Goal: Task Accomplishment & Management: Manage account settings

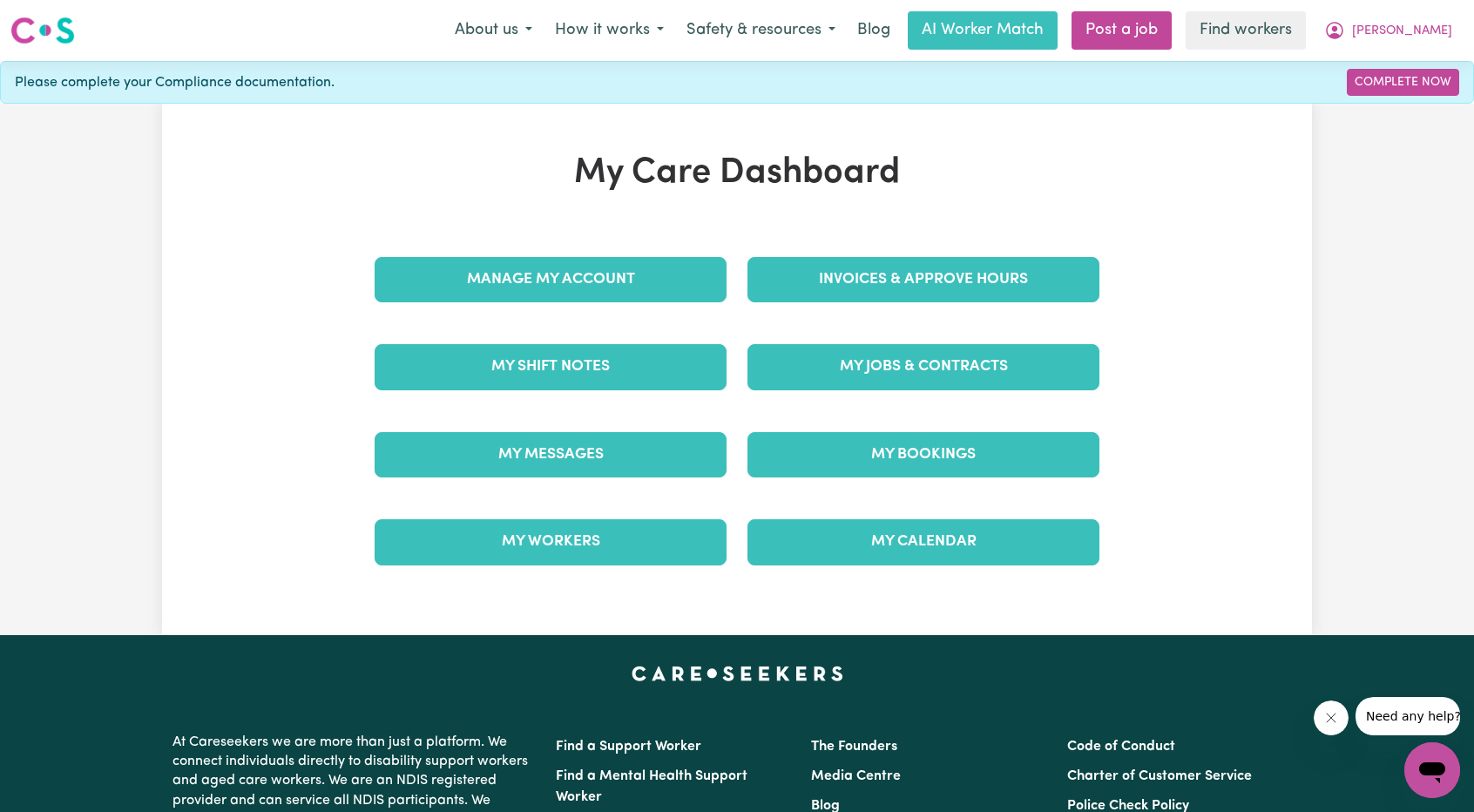
click at [841, 252] on div "Invoices & Approve Hours" at bounding box center [923, 279] width 373 height 87
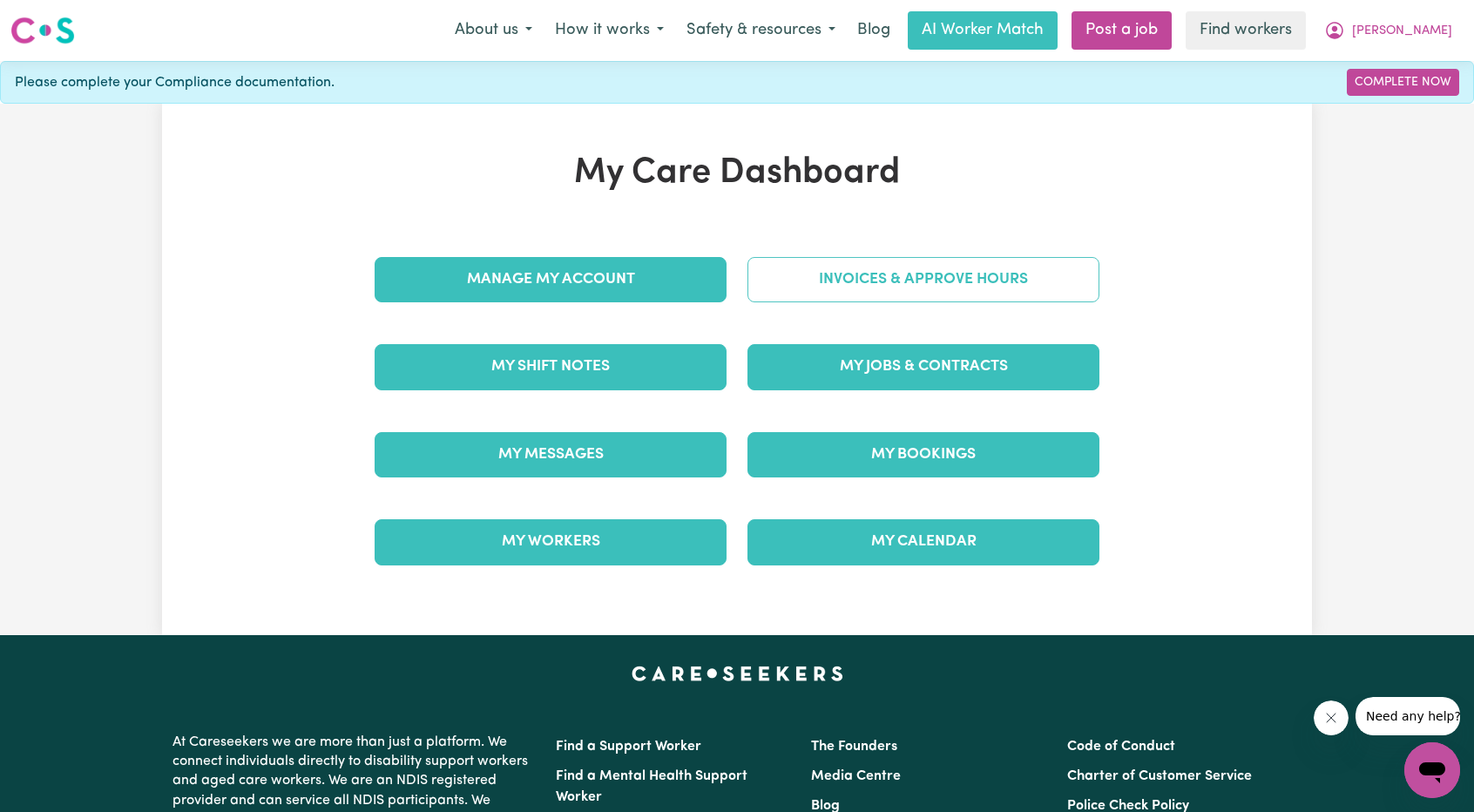
click at [840, 278] on link "Invoices & Approve Hours" at bounding box center [923, 280] width 352 height 45
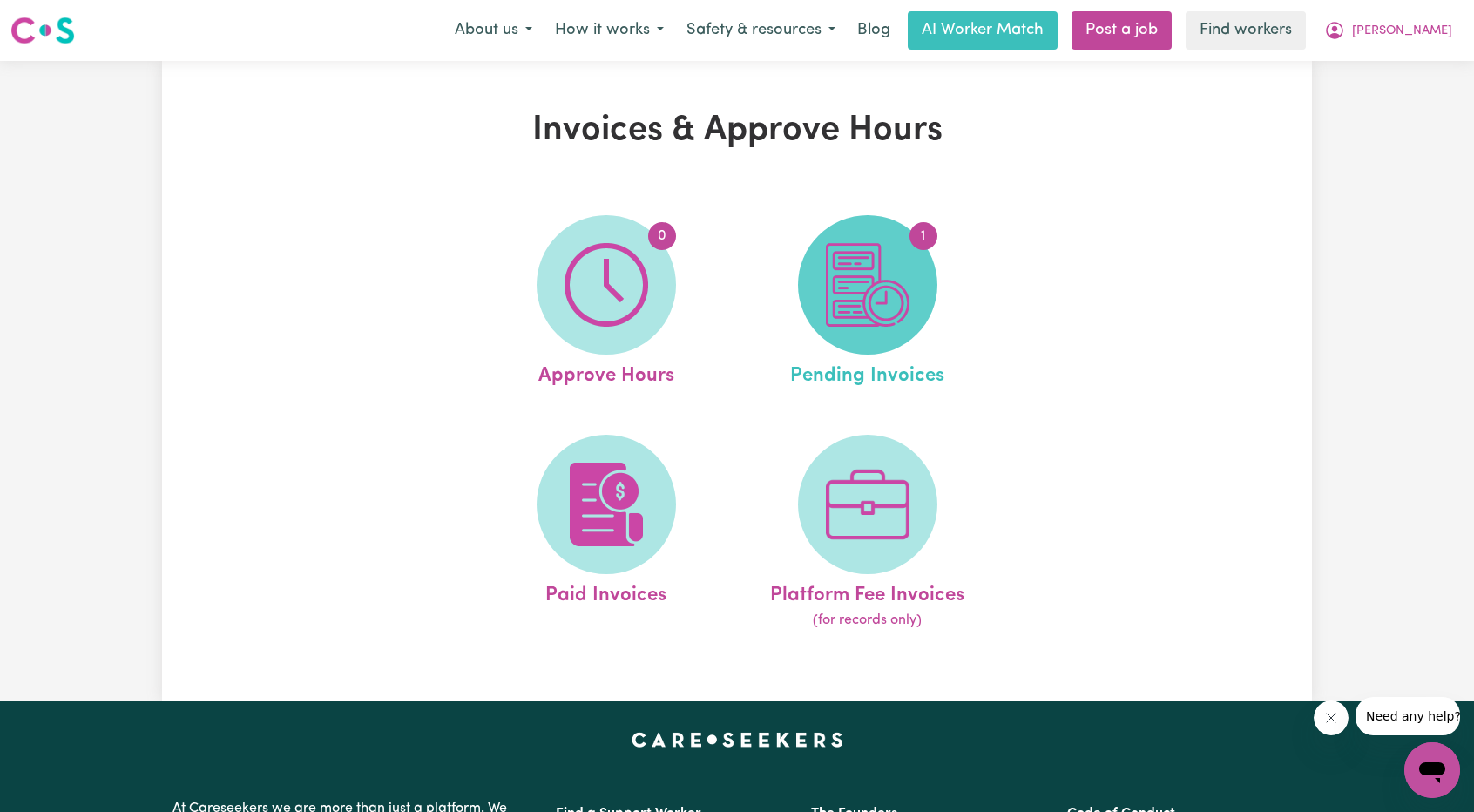
click at [894, 313] on img at bounding box center [867, 284] width 84 height 84
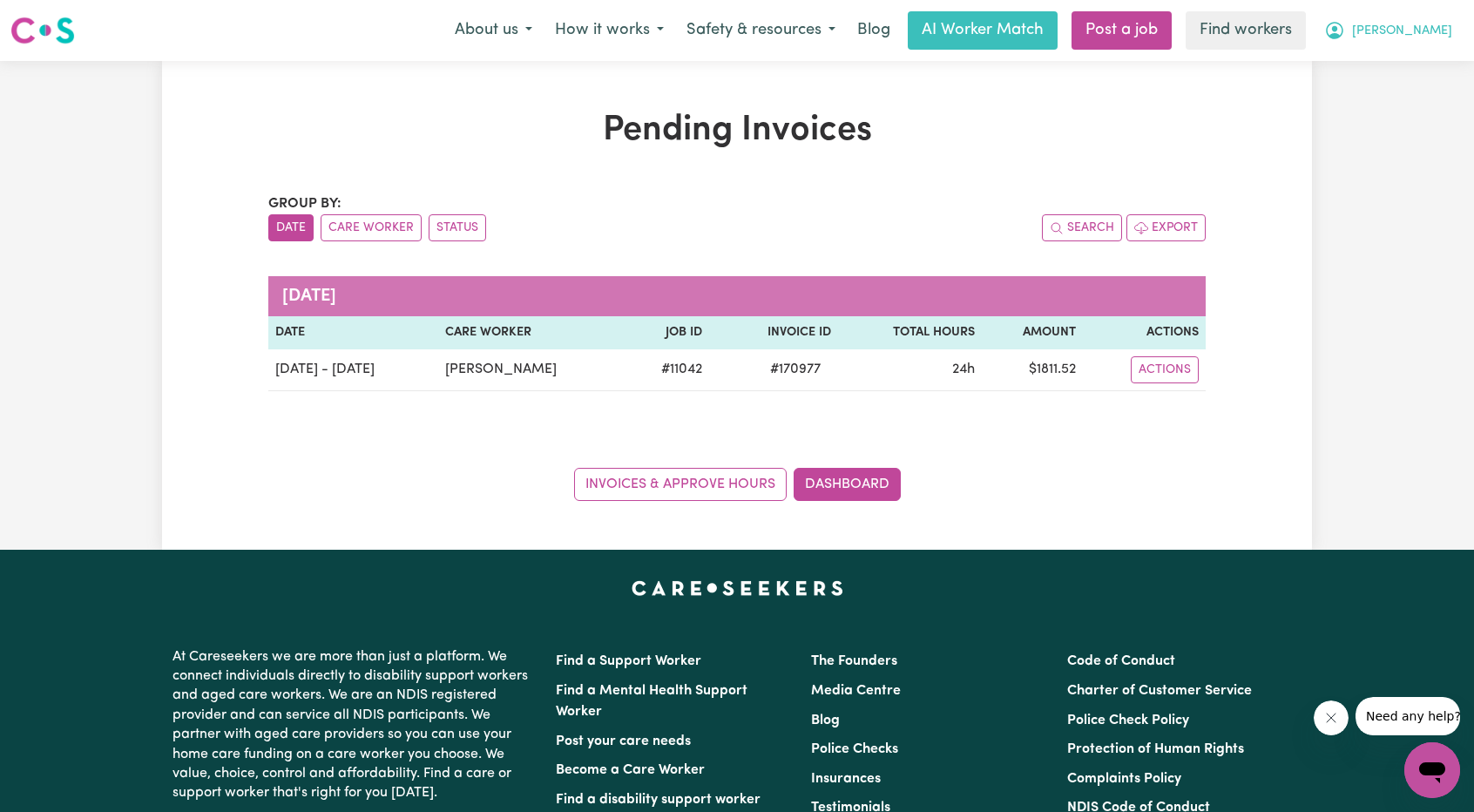
click at [1422, 45] on button "[PERSON_NAME]" at bounding box center [1388, 30] width 151 height 37
click at [1420, 98] on link "Logout" at bounding box center [1394, 101] width 138 height 34
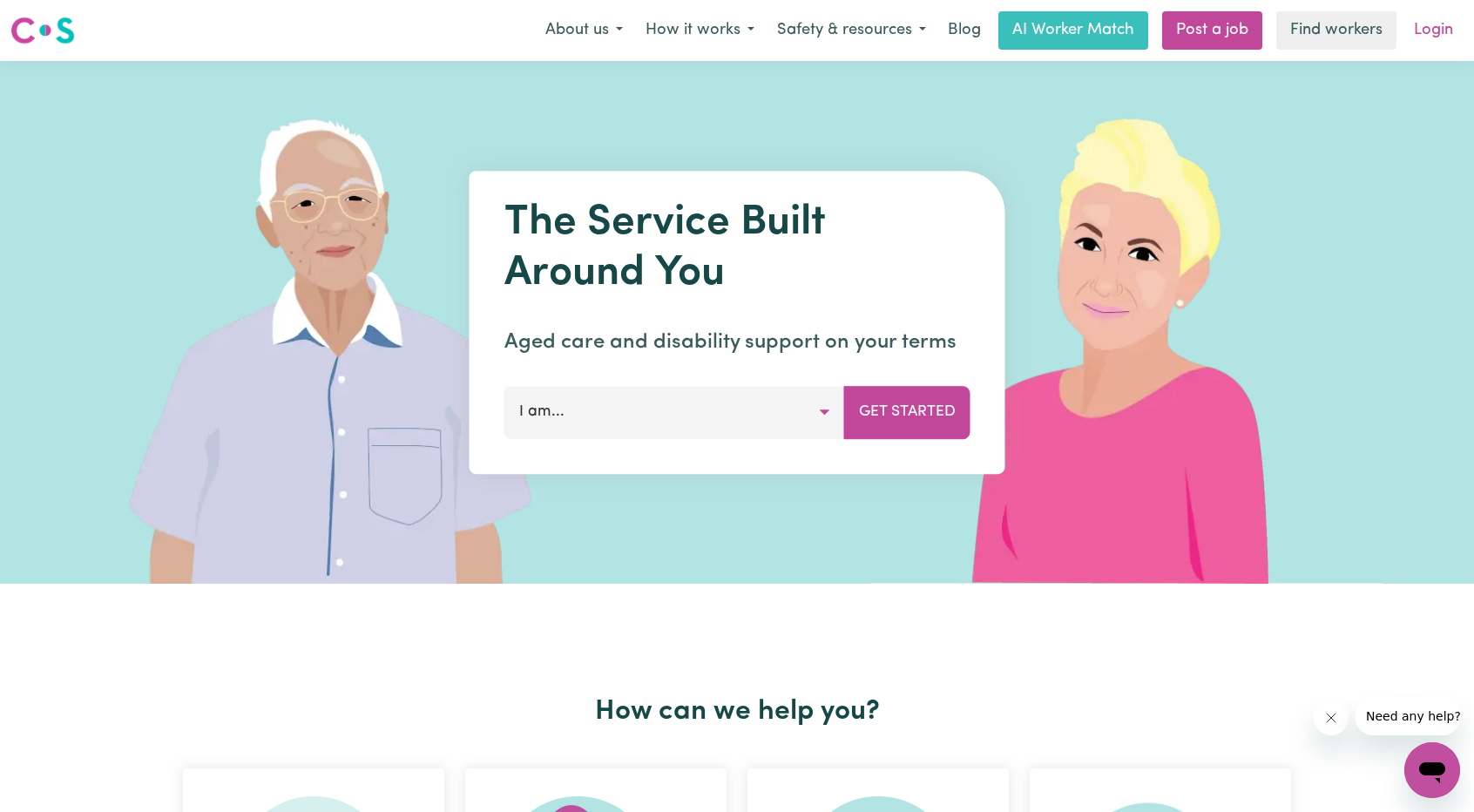
click at [1448, 37] on link "Login" at bounding box center [1434, 30] width 60 height 38
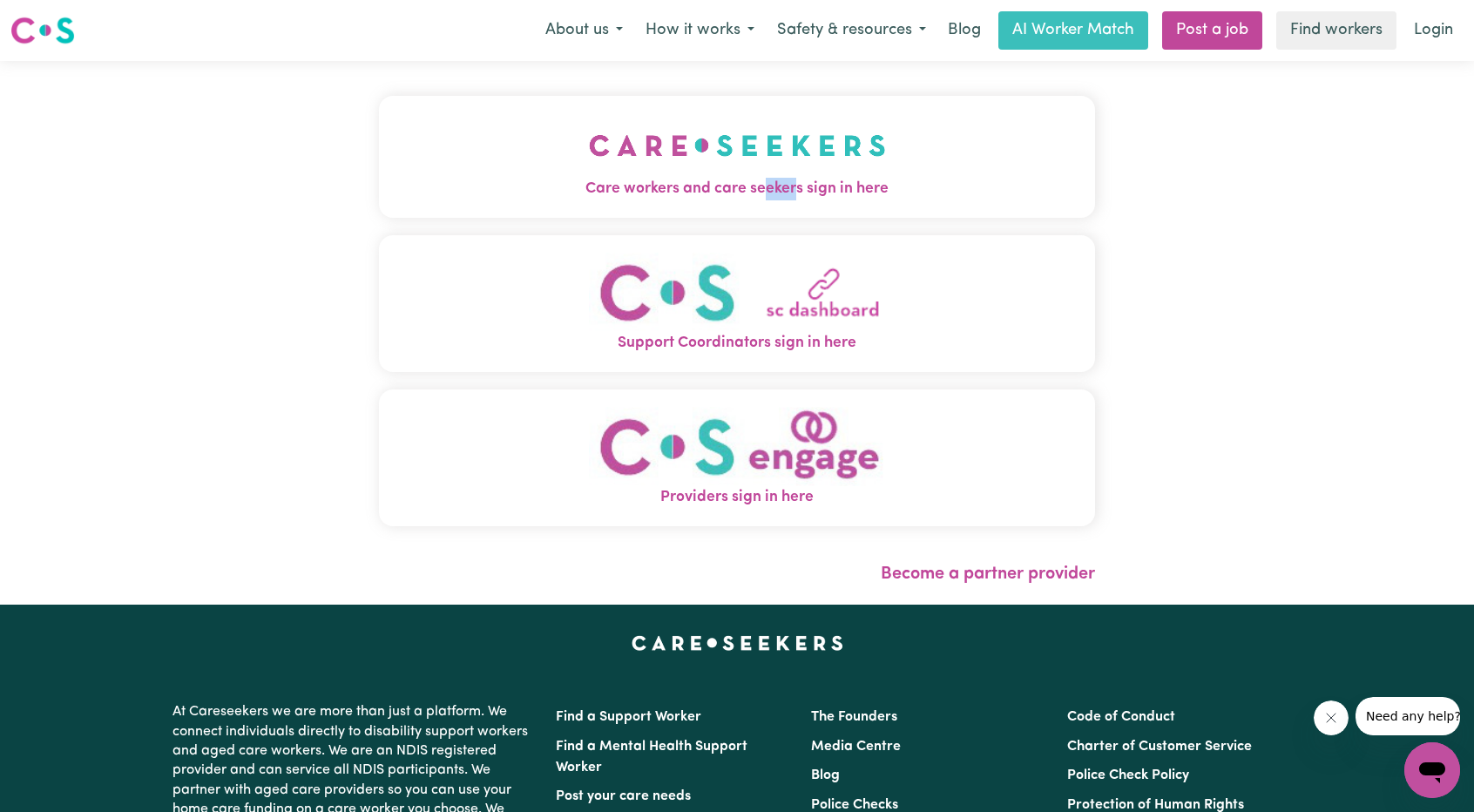
click at [621, 223] on div "Care workers and care seekers sign in here Support Coordinators sign in here Pr…" at bounding box center [737, 320] width 716 height 448
click at [649, 189] on span "Care workers and care seekers sign in here" at bounding box center [737, 188] width 716 height 23
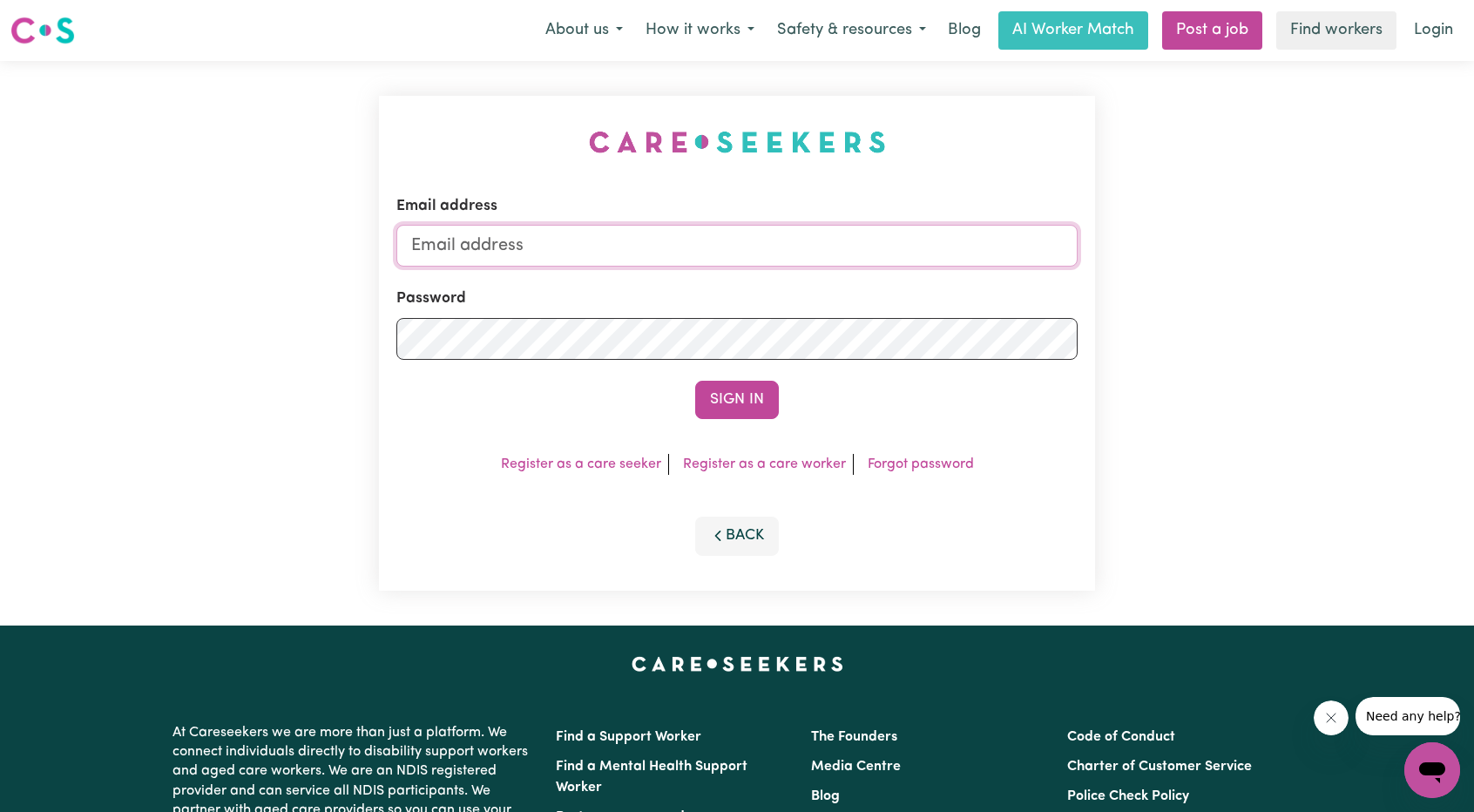
click at [671, 248] on input "Email address" at bounding box center [737, 246] width 682 height 41
drag, startPoint x: 502, startPoint y: 249, endPoint x: 901, endPoint y: 290, distance: 401.1
click at [878, 288] on form "Email address [EMAIL_ADDRESS][PERSON_NAME][DOMAIN_NAME] Password Sign In" at bounding box center [737, 307] width 682 height 224
type input "[EMAIL_ADDRESS][DOMAIN_NAME]"
click at [728, 393] on button "Sign In" at bounding box center [737, 400] width 84 height 38
